Goal: Information Seeking & Learning: Check status

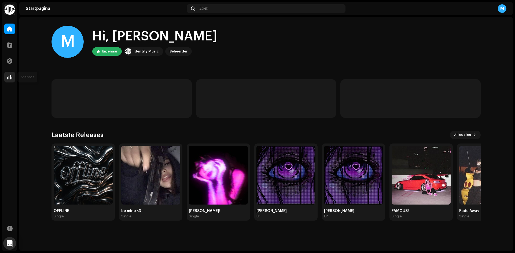
click at [6, 77] on div at bounding box center [9, 77] width 11 height 11
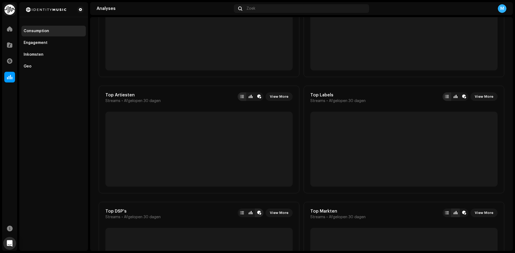
scroll to position [268, 0]
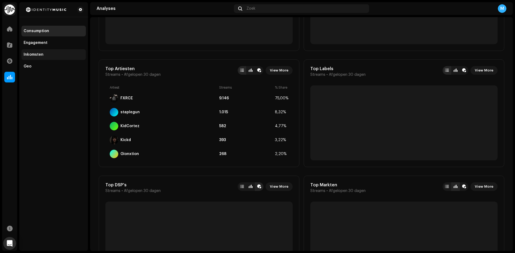
click at [42, 55] on div "Inkomsten" at bounding box center [34, 55] width 20 height 4
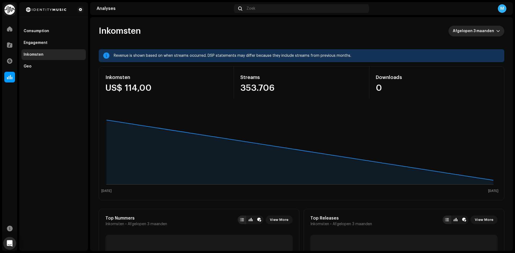
click at [461, 32] on span "Afgelopen 3 maanden" at bounding box center [474, 31] width 43 height 11
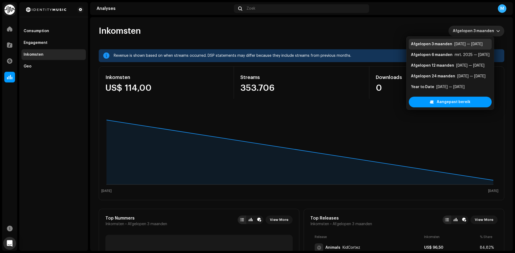
scroll to position [9, 0]
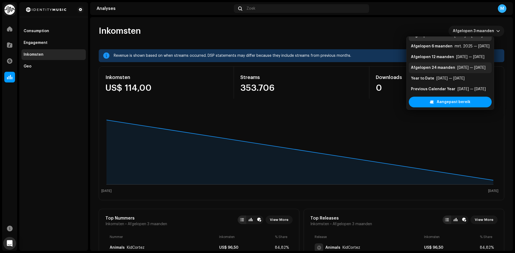
click at [433, 72] on li "Afgelopen 24 maanden [DATE] — [DATE]" at bounding box center [450, 67] width 83 height 11
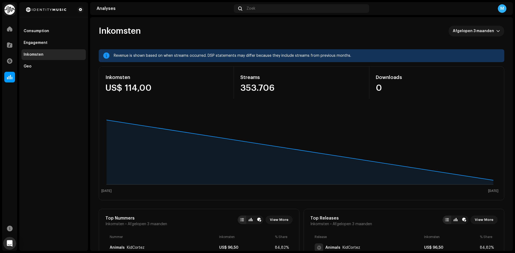
scroll to position [2, 0]
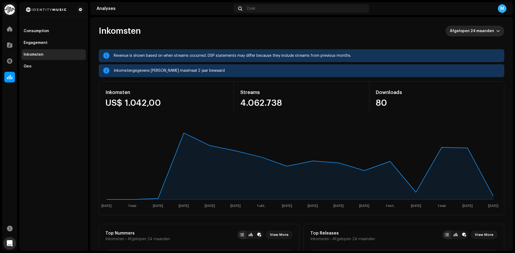
click at [467, 31] on span "Afgelopen 24 maanden" at bounding box center [473, 31] width 46 height 11
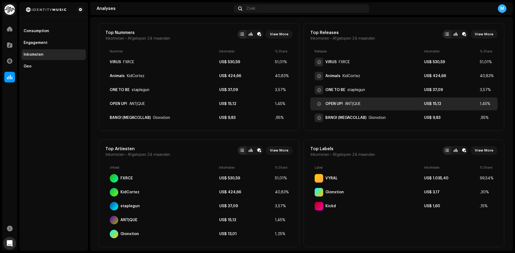
scroll to position [215, 0]
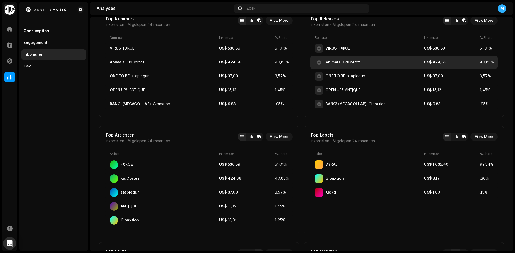
click at [364, 64] on div "Animals KidCortez" at bounding box center [368, 62] width 107 height 9
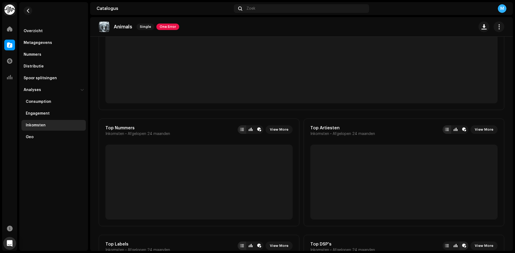
scroll to position [54, 0]
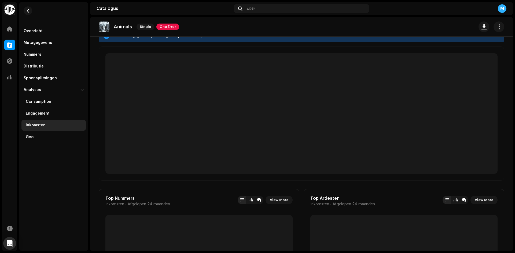
click at [504, 9] on div "M" at bounding box center [502, 8] width 9 height 9
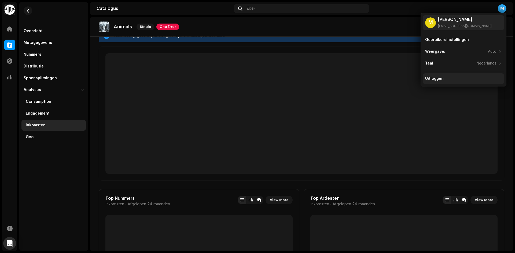
click at [466, 78] on div "Uitloggen" at bounding box center [463, 79] width 77 height 4
